Goal: Check status: Check status

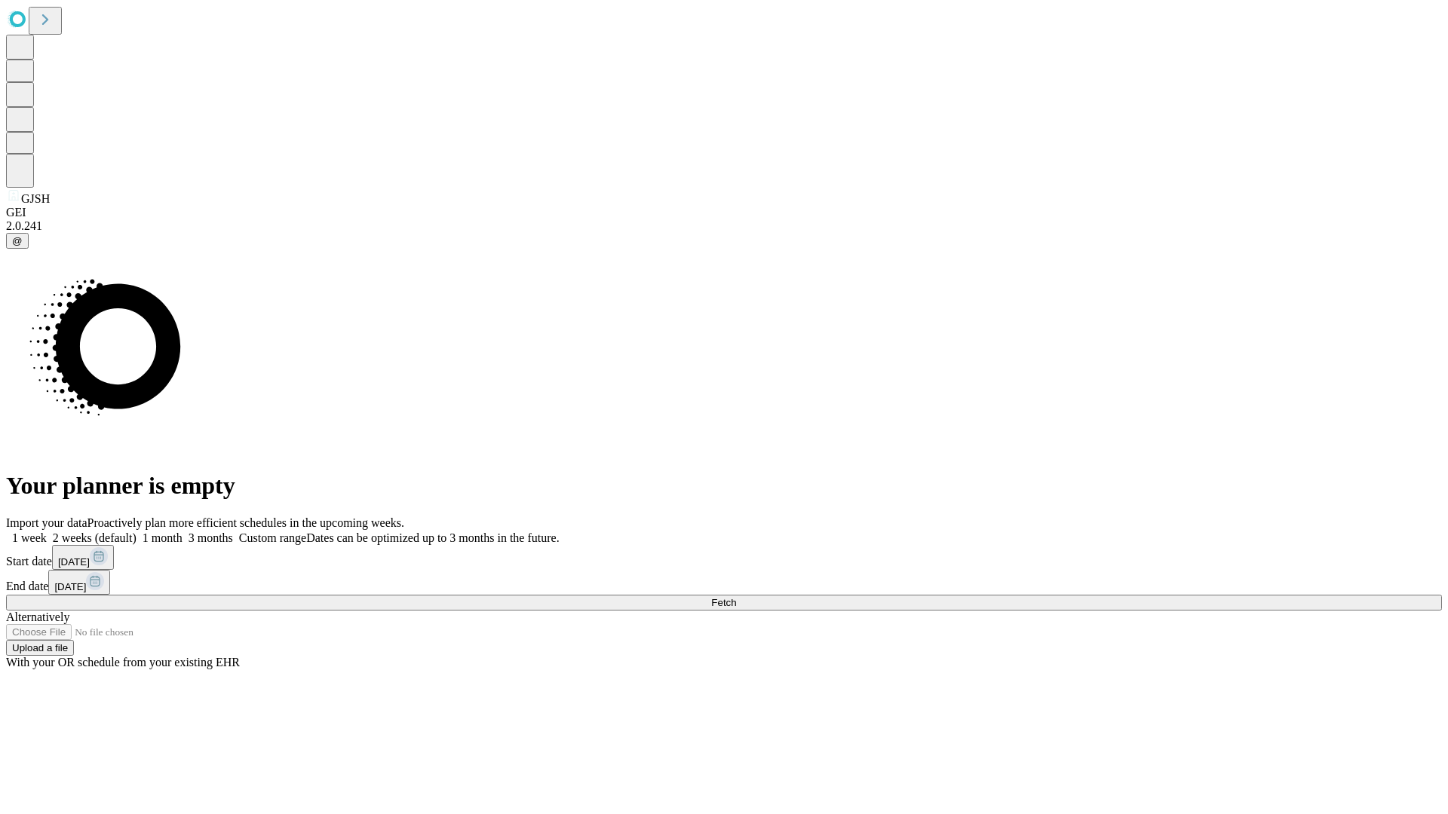
click at [736, 597] on span "Fetch" at bounding box center [723, 602] width 25 height 11
